Goal: Task Accomplishment & Management: Complete application form

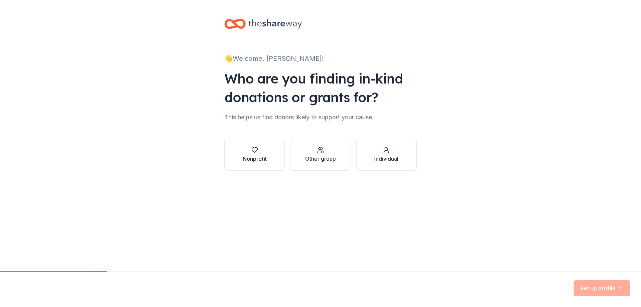
click at [265, 159] on div "Nonprofit" at bounding box center [255, 159] width 24 height 8
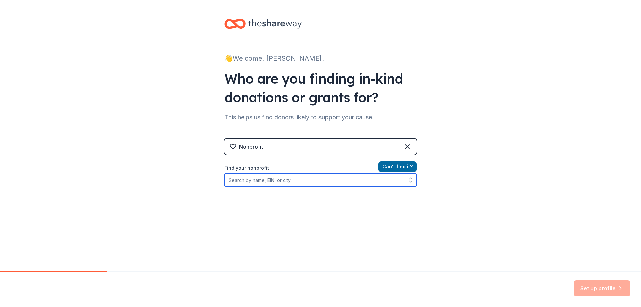
click at [295, 182] on input "Find your nonprofit" at bounding box center [320, 179] width 192 height 13
type input "952219917"
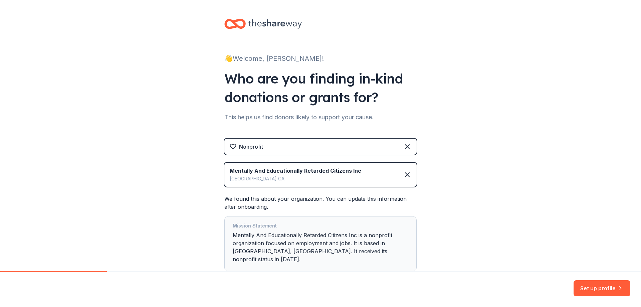
scroll to position [38, 0]
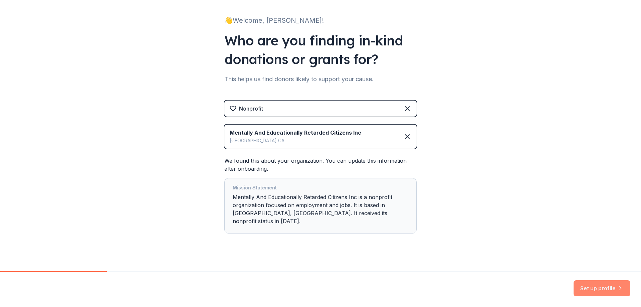
click at [597, 286] on button "Set up profile" at bounding box center [601, 288] width 57 height 16
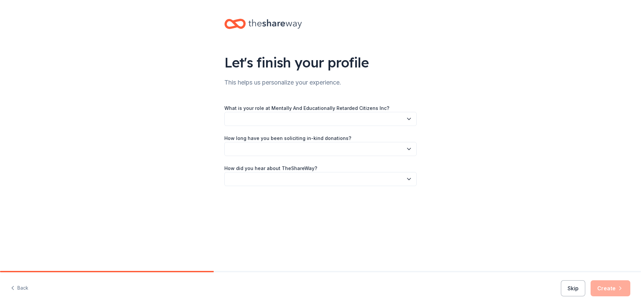
click at [249, 119] on button "button" at bounding box center [320, 119] width 192 height 14
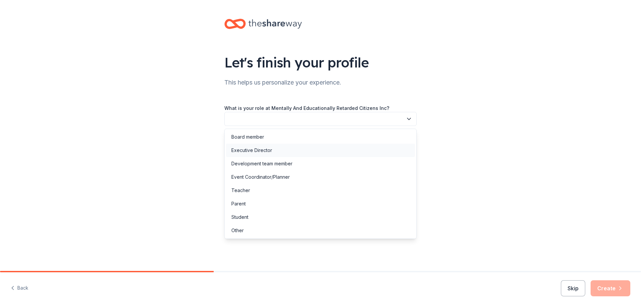
click at [249, 150] on div "Executive Director" at bounding box center [251, 150] width 41 height 8
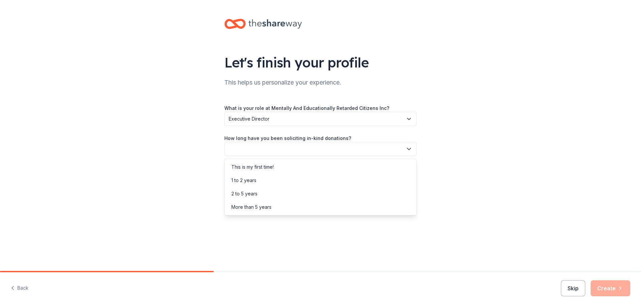
click at [249, 150] on button "button" at bounding box center [320, 149] width 192 height 14
click at [252, 207] on div "More than 5 years" at bounding box center [251, 207] width 40 height 8
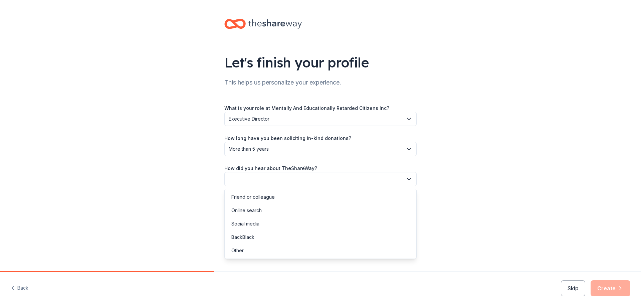
click at [260, 178] on button "button" at bounding box center [320, 179] width 192 height 14
click at [252, 212] on div "Online search" at bounding box center [246, 210] width 30 height 8
click at [614, 289] on button "Create" at bounding box center [611, 288] width 40 height 16
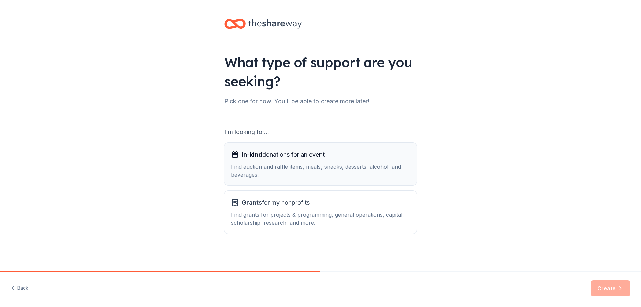
click at [286, 157] on span "In-kind donations for an event" at bounding box center [283, 154] width 83 height 11
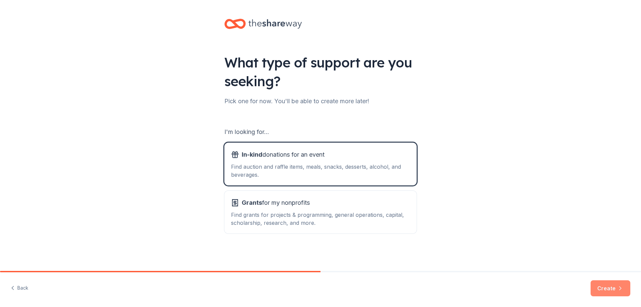
click at [607, 289] on button "Create" at bounding box center [611, 288] width 40 height 16
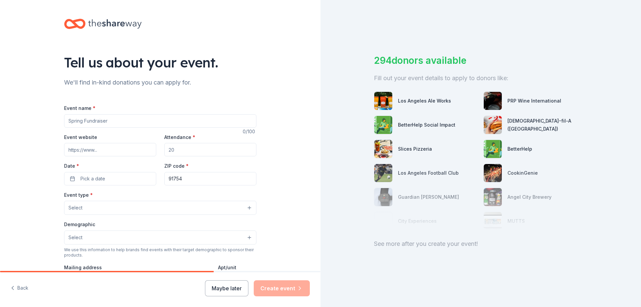
click at [146, 118] on input "Event name *" at bounding box center [160, 120] width 192 height 13
type input "Trees of Enchantment"
click at [103, 153] on input "Event website" at bounding box center [110, 149] width 92 height 13
paste input "https://merci.org/"
type input "https://merci.org/"
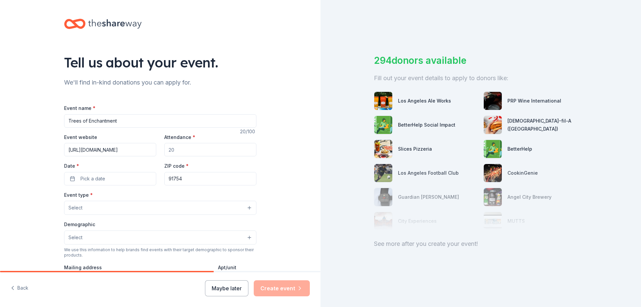
click at [177, 151] on input "Attendance *" at bounding box center [210, 149] width 92 height 13
type input "250"
click at [97, 179] on span "Pick a date" at bounding box center [92, 179] width 25 height 8
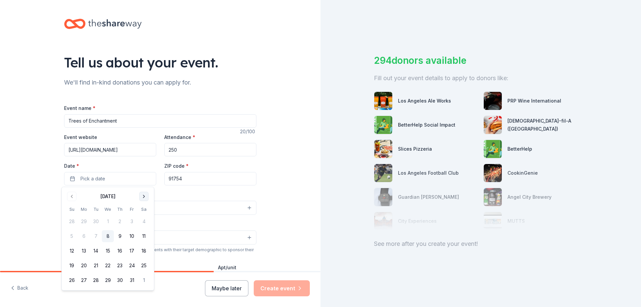
click at [145, 195] on button "Go to next month" at bounding box center [143, 196] width 9 height 9
click at [69, 237] on button "7" at bounding box center [72, 236] width 12 height 12
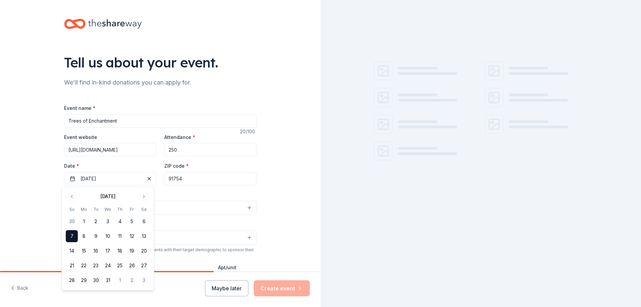
click at [274, 184] on div "Tell us about your event. We'll find in-kind donations you can apply for. Event…" at bounding box center [160, 222] width 320 height 444
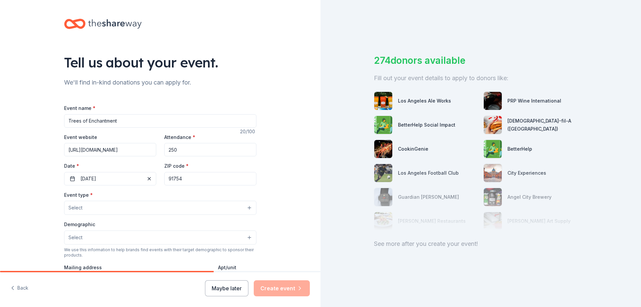
click at [93, 203] on button "Select" at bounding box center [160, 208] width 192 height 14
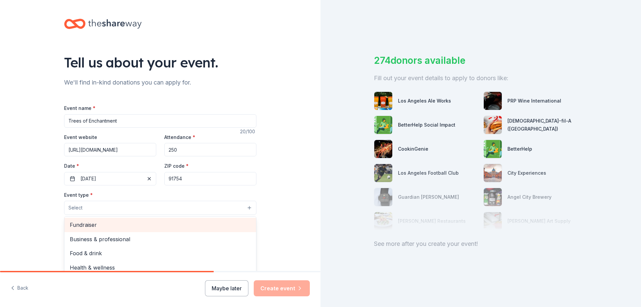
click at [92, 224] on span "Fundraiser" at bounding box center [160, 224] width 181 height 9
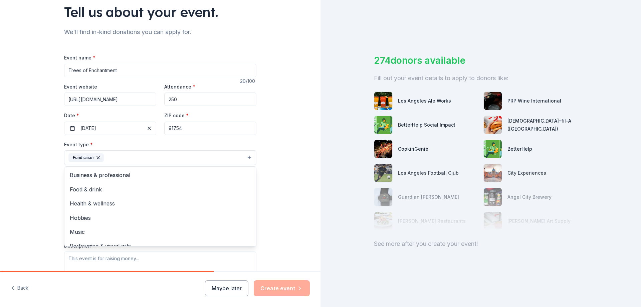
scroll to position [100, 0]
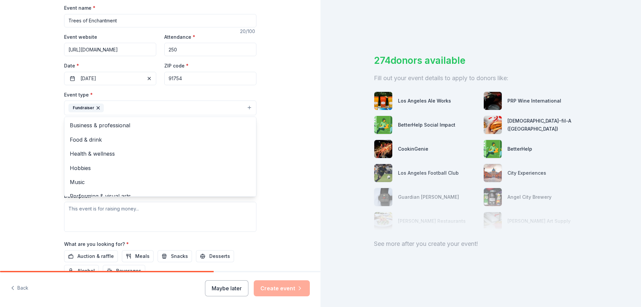
click at [285, 225] on div "Tell us about your event. We'll find in-kind donations you can apply for. Event…" at bounding box center [160, 122] width 320 height 445
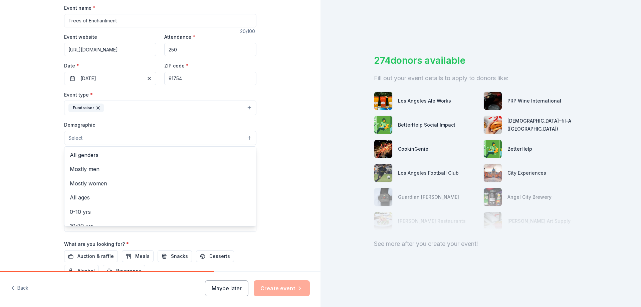
click at [84, 137] on button "Select" at bounding box center [160, 138] width 192 height 14
click at [88, 152] on span "All genders" at bounding box center [160, 155] width 181 height 9
click at [284, 172] on div "Tell us about your event. We'll find in-kind donations you can apply for. Event…" at bounding box center [160, 123] width 320 height 446
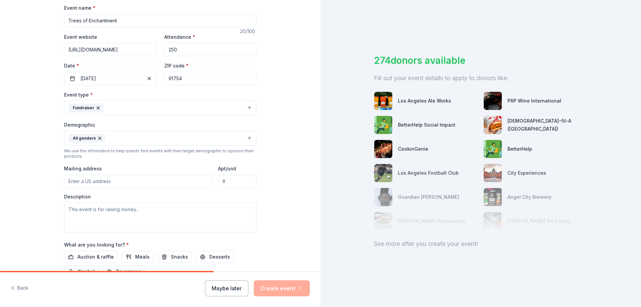
click at [118, 181] on input "Mailing address" at bounding box center [138, 181] width 149 height 13
type input "525 N Chandler Ave"
click at [100, 212] on textarea at bounding box center [160, 217] width 192 height 30
click at [94, 217] on textarea at bounding box center [160, 217] width 192 height 30
paste textarea "On Sunday, December 7, 2025, MERCI will host its 31st Annual Trees of Enchantme…"
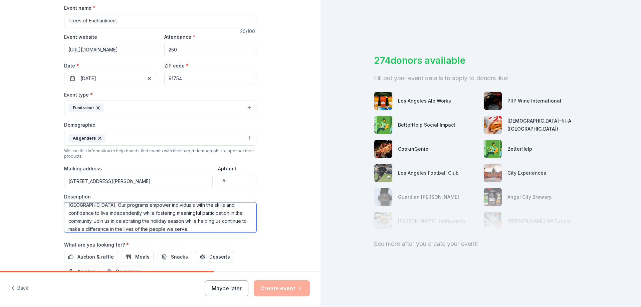
scroll to position [175, 0]
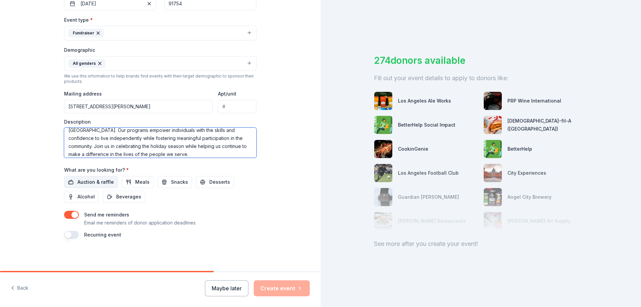
type textarea "On Sunday, December 7, 2025, MERCI will host its 31st Annual Trees of Enchantme…"
click at [85, 182] on span "Auction & raffle" at bounding box center [95, 182] width 36 height 8
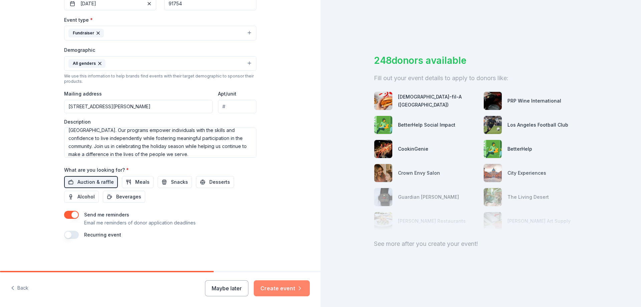
click at [284, 291] on button "Create event" at bounding box center [282, 288] width 56 height 16
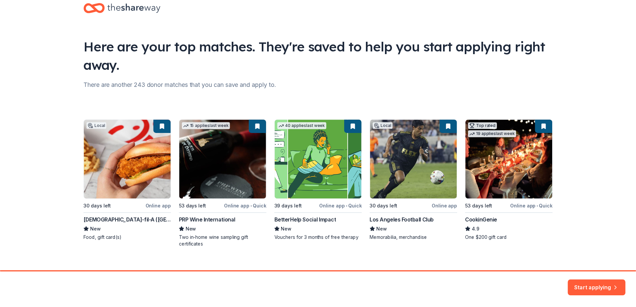
scroll to position [26, 0]
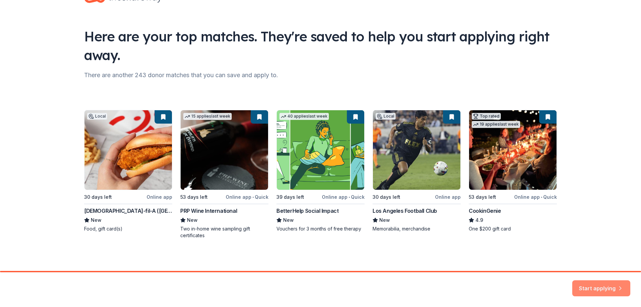
click at [601, 284] on button "Start applying" at bounding box center [601, 284] width 58 height 16
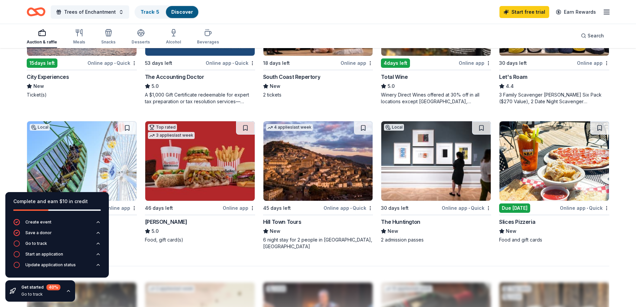
scroll to position [467, 0]
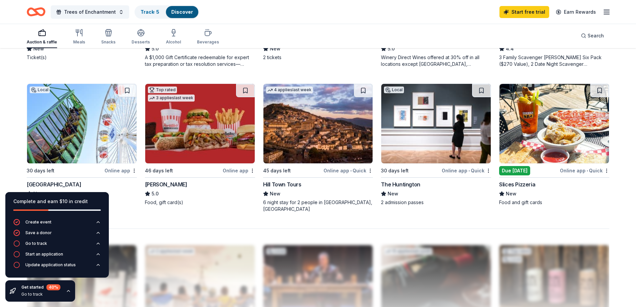
click at [455, 137] on img at bounding box center [435, 123] width 109 height 79
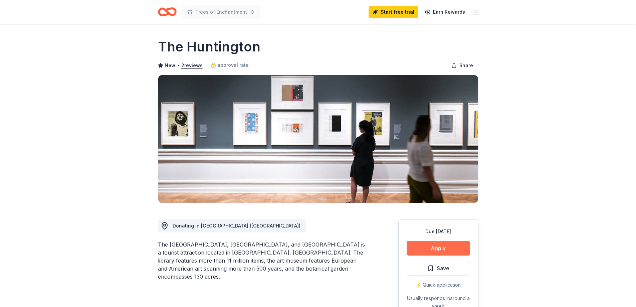
click at [439, 245] on button "Apply" at bounding box center [438, 248] width 63 height 15
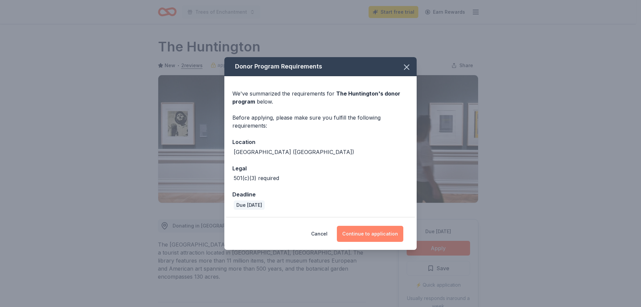
click at [373, 236] on button "Continue to application" at bounding box center [370, 234] width 66 height 16
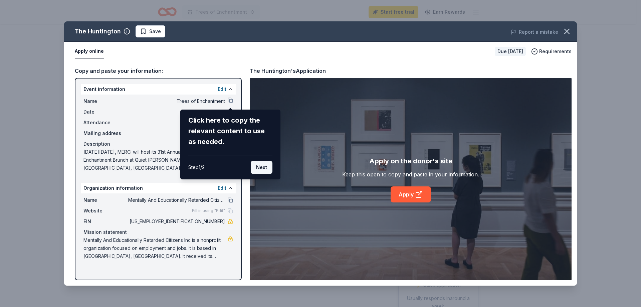
click at [264, 169] on button "Next" at bounding box center [262, 167] width 22 height 13
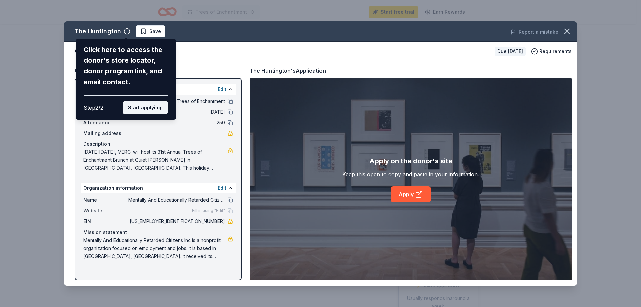
click at [154, 112] on button "Start applying!" at bounding box center [145, 107] width 45 height 13
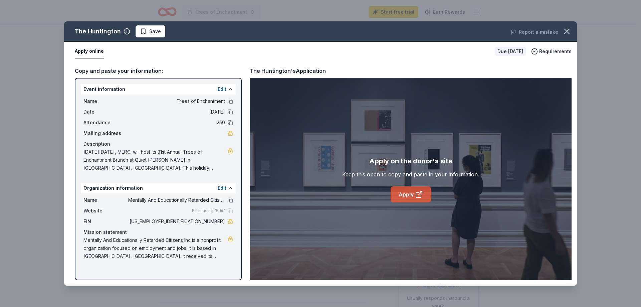
click at [416, 194] on icon at bounding box center [418, 194] width 5 height 5
click at [565, 29] on icon "button" at bounding box center [566, 31] width 5 height 5
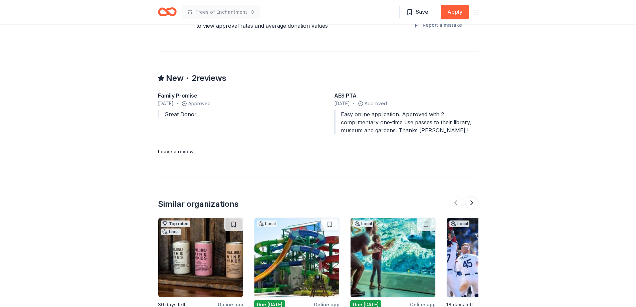
scroll to position [723, 0]
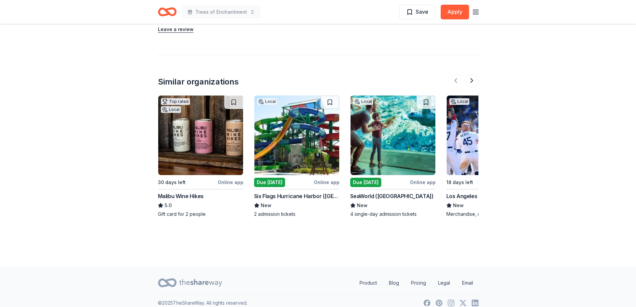
click at [407, 125] on img at bounding box center [392, 134] width 85 height 79
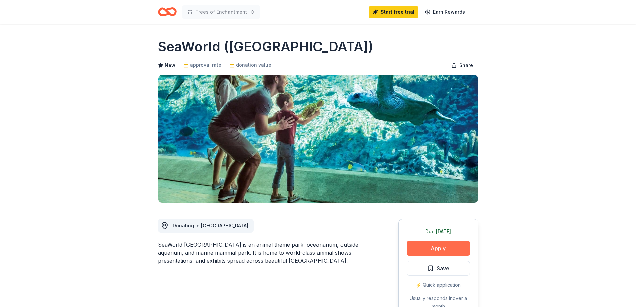
click at [448, 250] on button "Apply" at bounding box center [438, 248] width 63 height 15
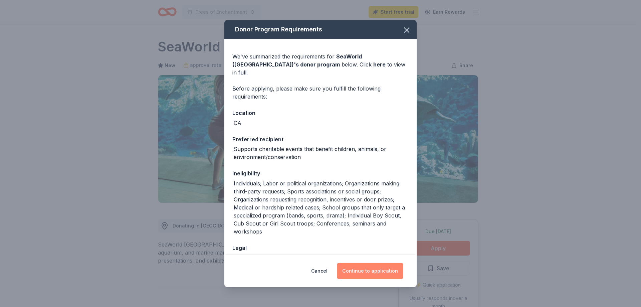
click at [388, 274] on button "Continue to application" at bounding box center [370, 271] width 66 height 16
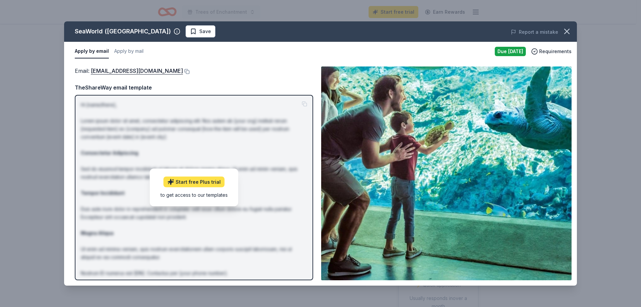
click at [205, 183] on link "Start free Plus trial" at bounding box center [194, 182] width 61 height 11
click at [566, 32] on icon "button" at bounding box center [566, 31] width 5 height 5
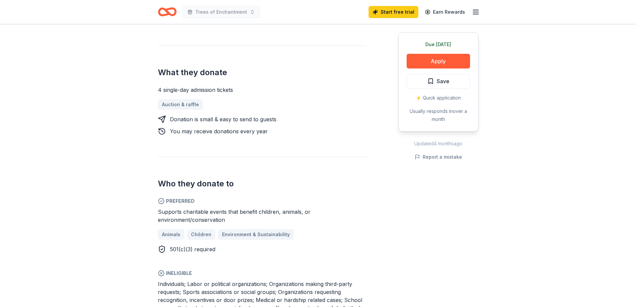
scroll to position [200, 0]
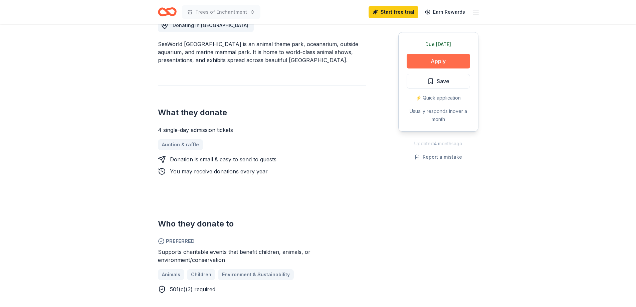
click at [445, 63] on button "Apply" at bounding box center [438, 61] width 63 height 15
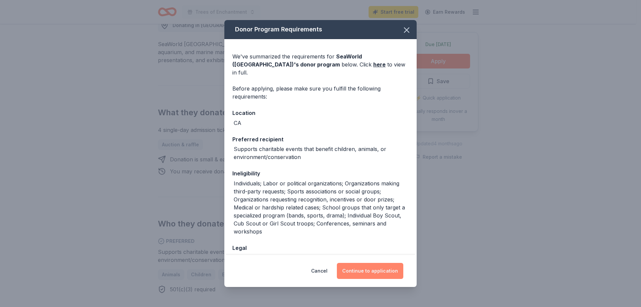
click at [379, 269] on button "Continue to application" at bounding box center [370, 271] width 66 height 16
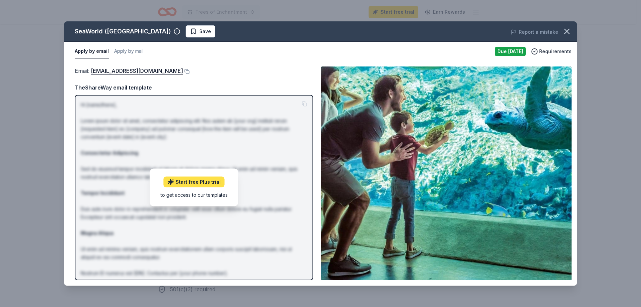
click at [191, 181] on link "Start free Plus trial" at bounding box center [194, 182] width 61 height 11
click at [567, 31] on icon "button" at bounding box center [566, 31] width 9 height 9
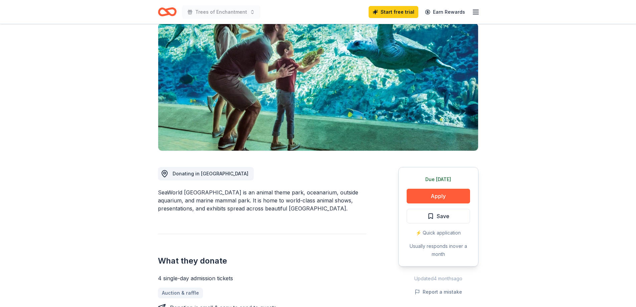
scroll to position [0, 0]
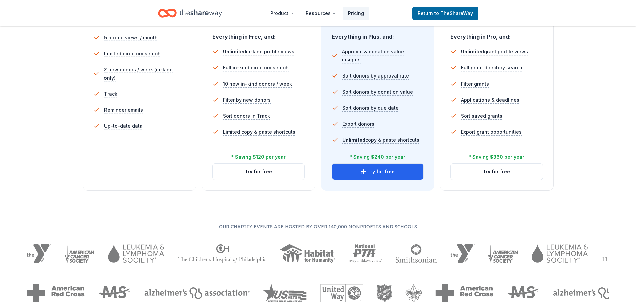
scroll to position [200, 0]
click at [258, 174] on button "Try for free" at bounding box center [259, 171] width 92 height 16
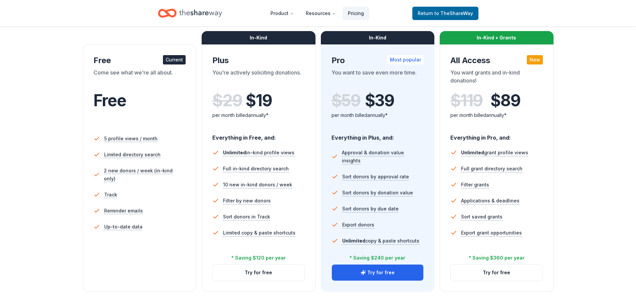
scroll to position [100, 0]
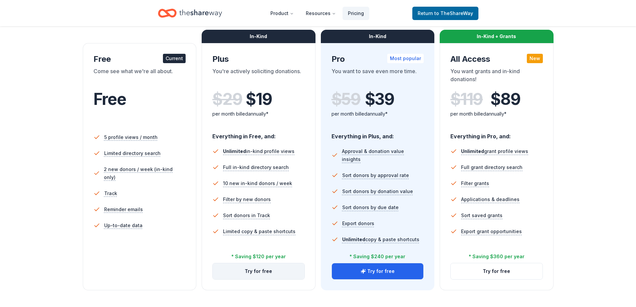
click at [265, 272] on button "Try for free" at bounding box center [259, 271] width 92 height 16
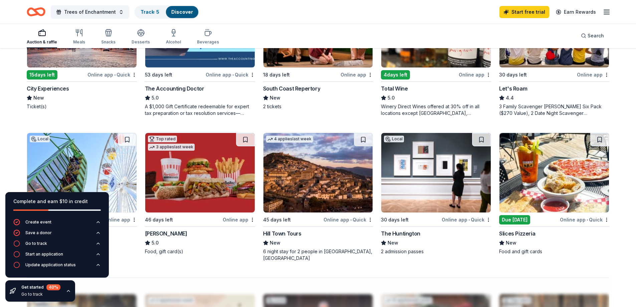
scroll to position [300, 0]
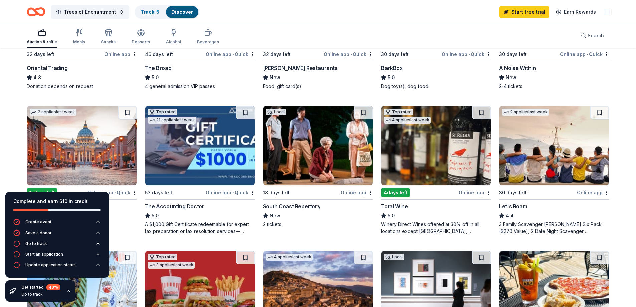
click at [607, 13] on icon "button" at bounding box center [607, 12] width 8 height 8
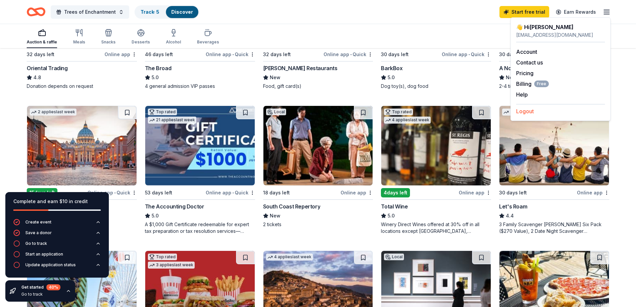
click at [525, 114] on button "Logout" at bounding box center [525, 111] width 18 height 8
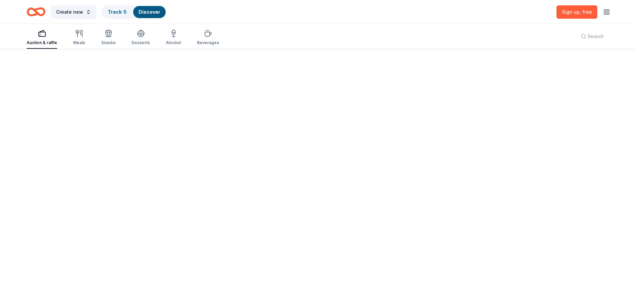
scroll to position [0, 0]
